Goal: Find specific page/section: Find specific page/section

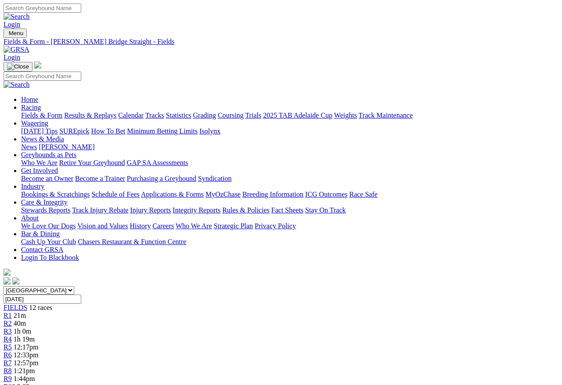
click at [81, 295] on input "[DATE]" at bounding box center [43, 299] width 78 height 9
type input "Thursday, 25 Sep 2025"
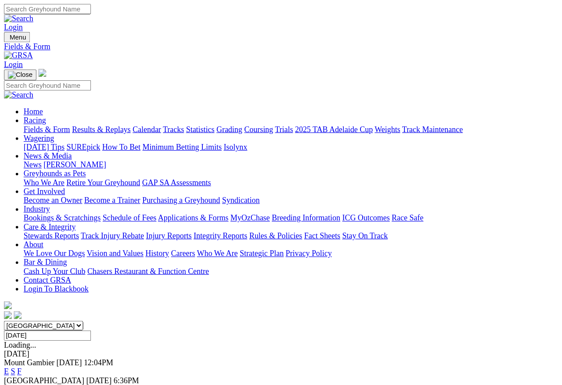
scroll to position [5, 0]
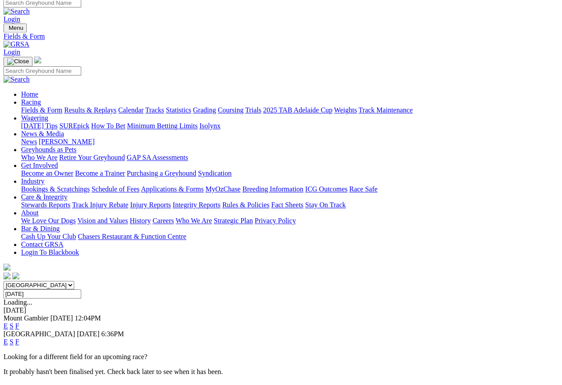
type input "Friday, 26 Sep 2025"
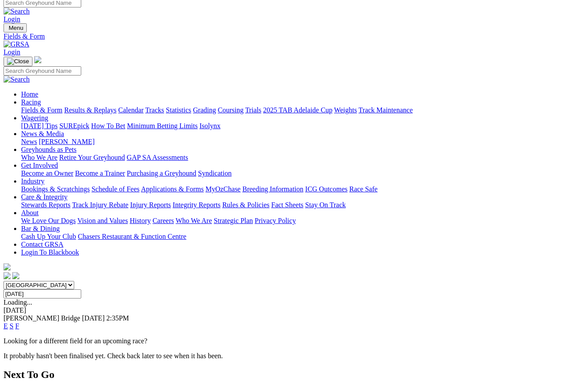
click at [19, 322] on link "F" at bounding box center [17, 325] width 4 height 7
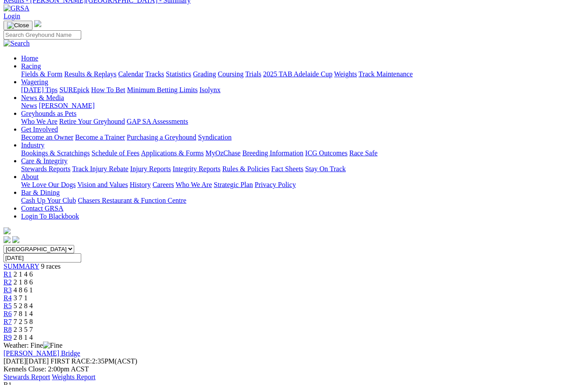
scroll to position [41, 0]
